Goal: Check status: Check status

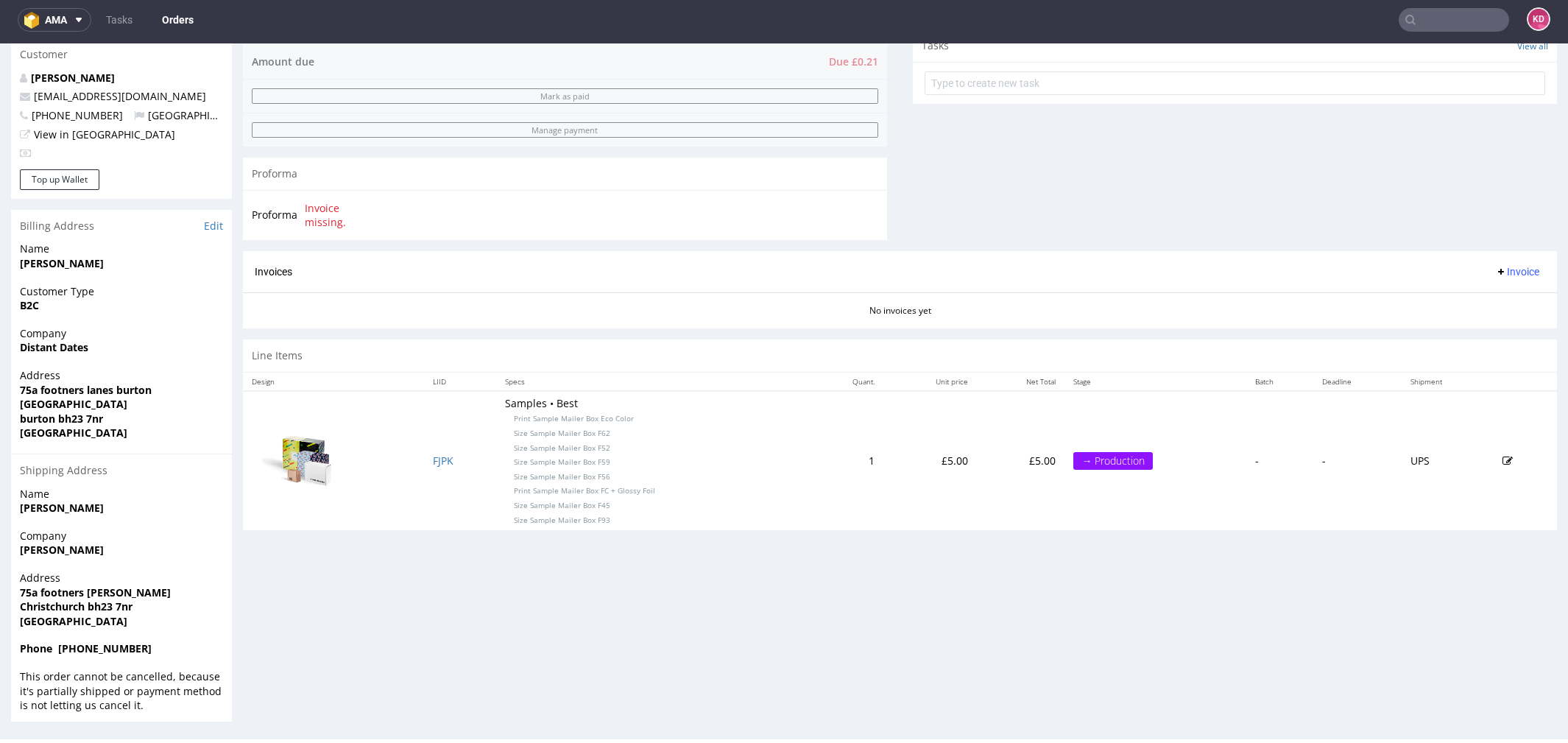
scroll to position [528, 0]
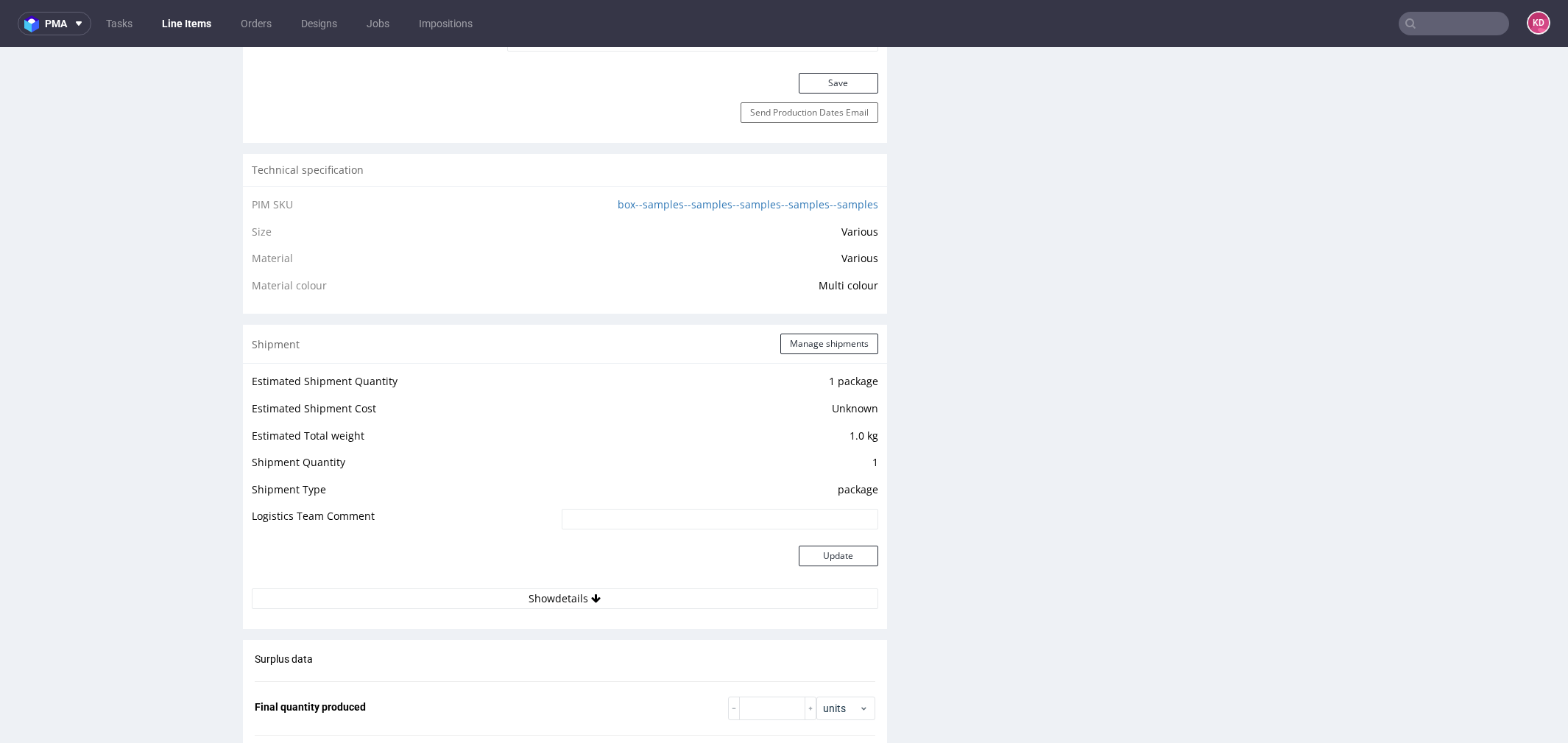
scroll to position [1007, 0]
click at [717, 198] on link "box--samples--samples--samples--samples--samples" at bounding box center [747, 201] width 260 height 14
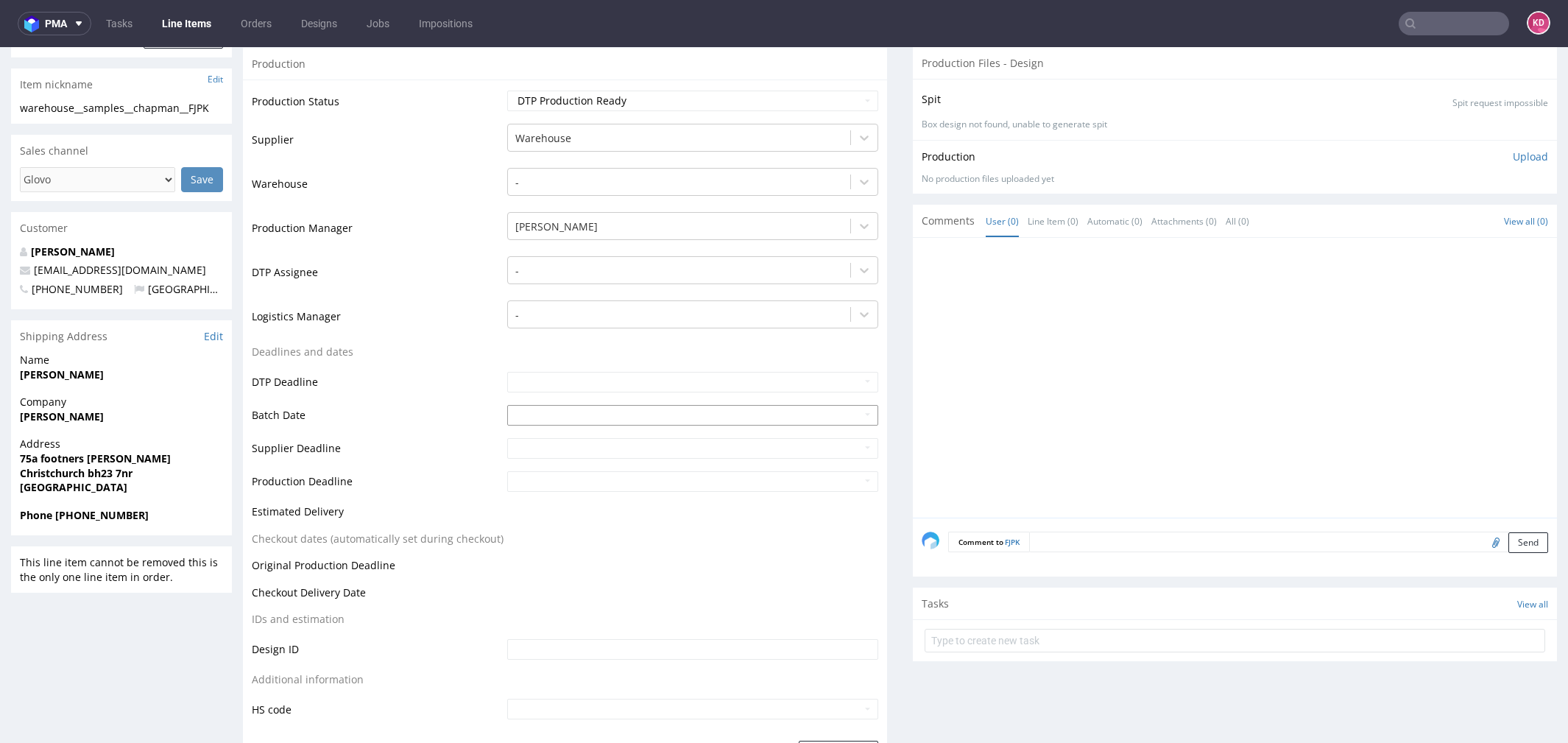
scroll to position [0, 0]
